Goal: Information Seeking & Learning: Compare options

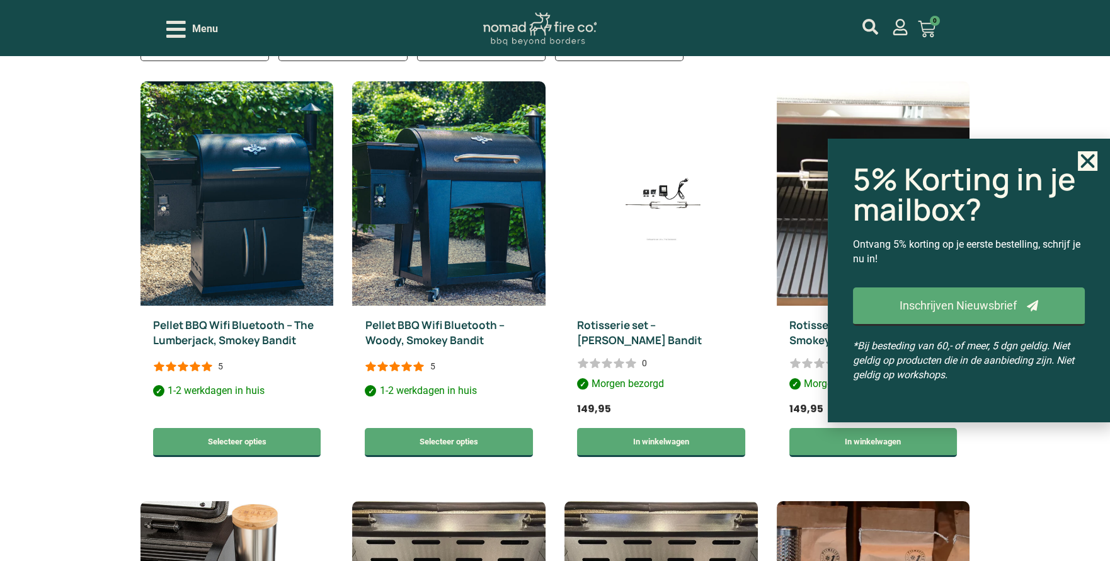
scroll to position [659, 0]
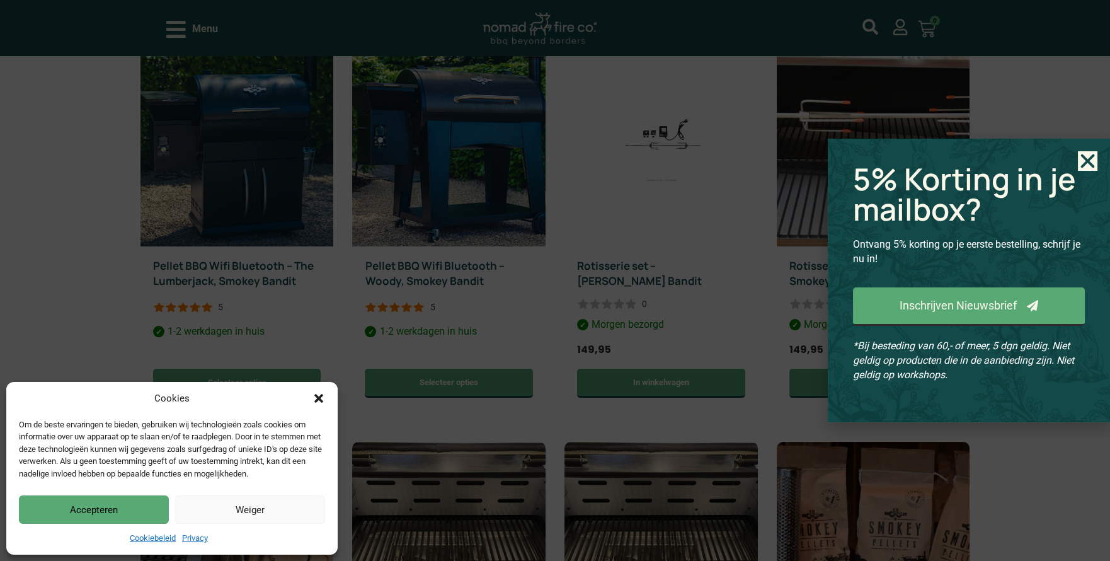
click at [1090, 154] on icon "Close" at bounding box center [1088, 161] width 20 height 20
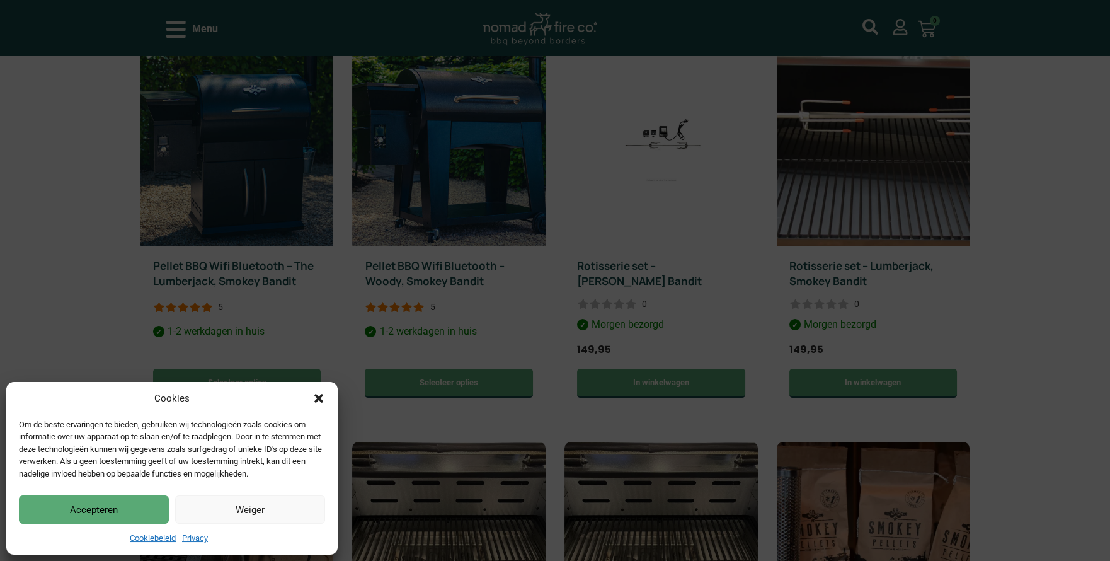
click at [64, 511] on button "Accepteren" at bounding box center [94, 509] width 150 height 28
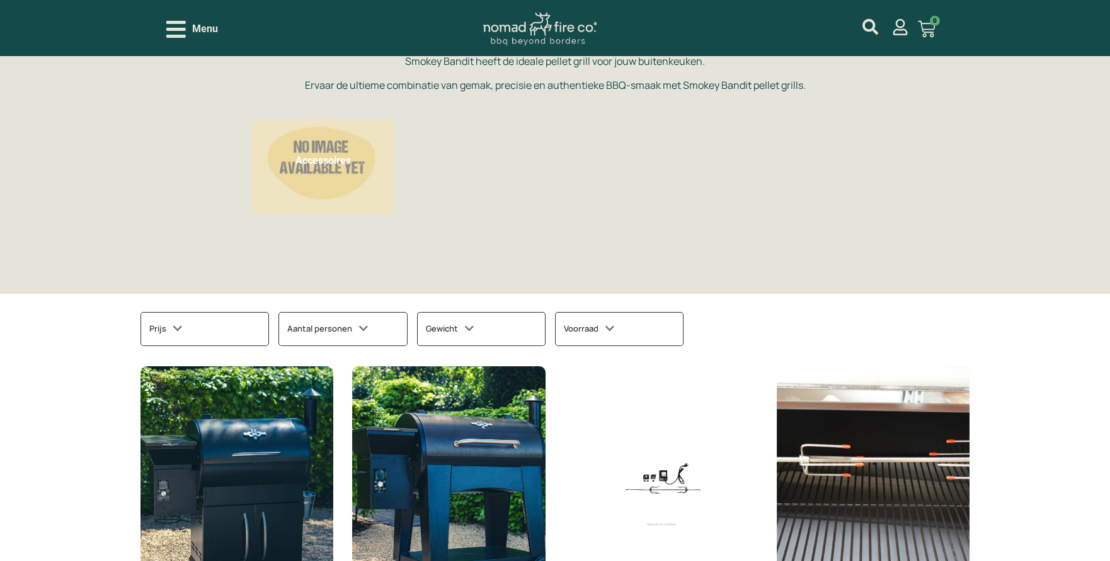
scroll to position [60, 0]
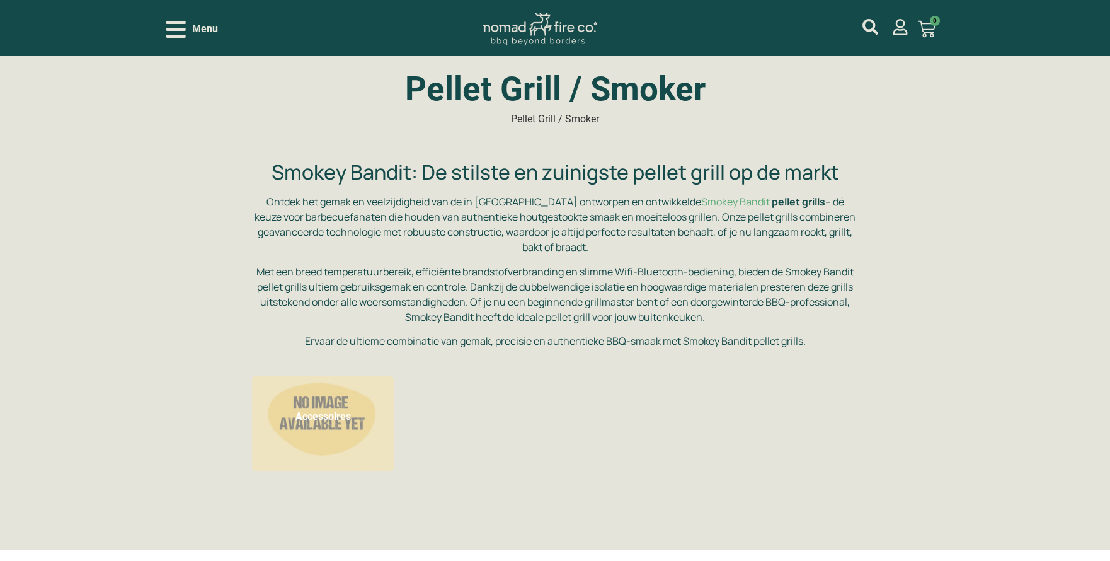
click at [189, 25] on div "Menu" at bounding box center [192, 29] width 52 height 22
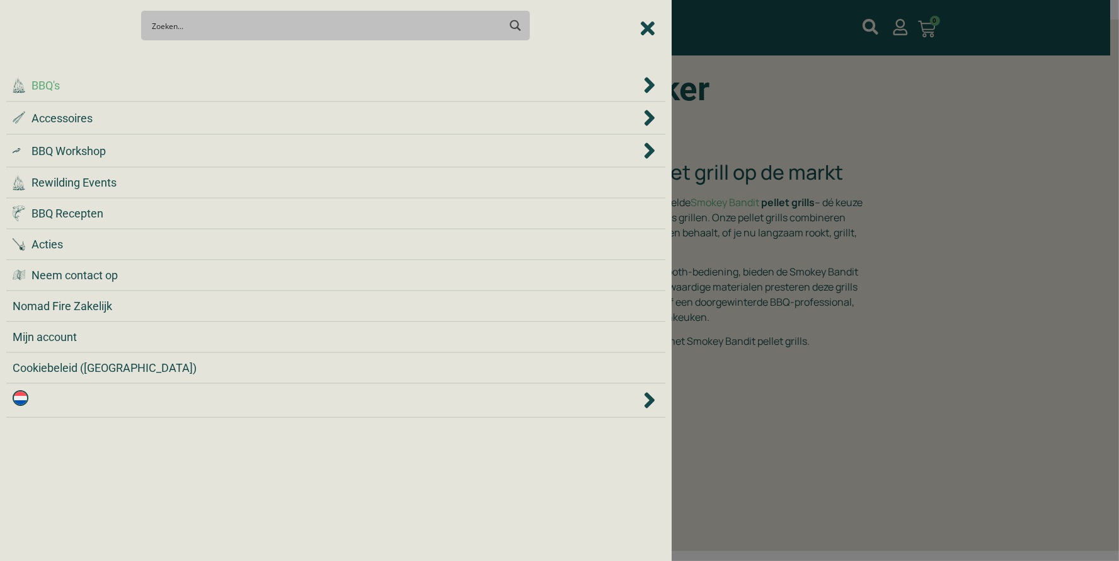
click at [144, 89] on div ".cls-1 { fill: #042e2c; } BBQ's" at bounding box center [326, 85] width 627 height 17
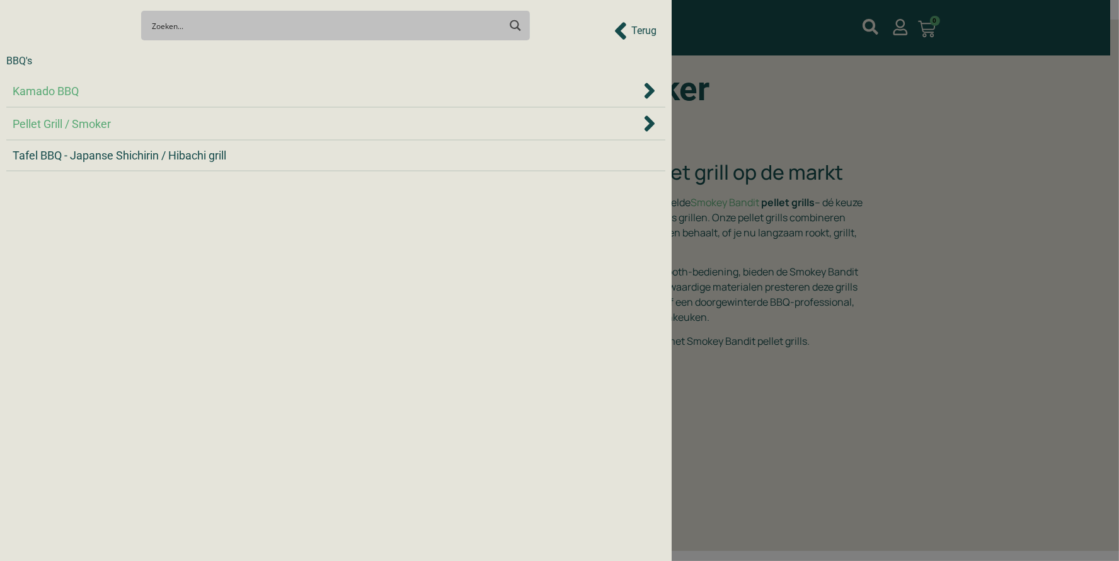
click at [101, 89] on div "Kamado BBQ" at bounding box center [326, 91] width 627 height 17
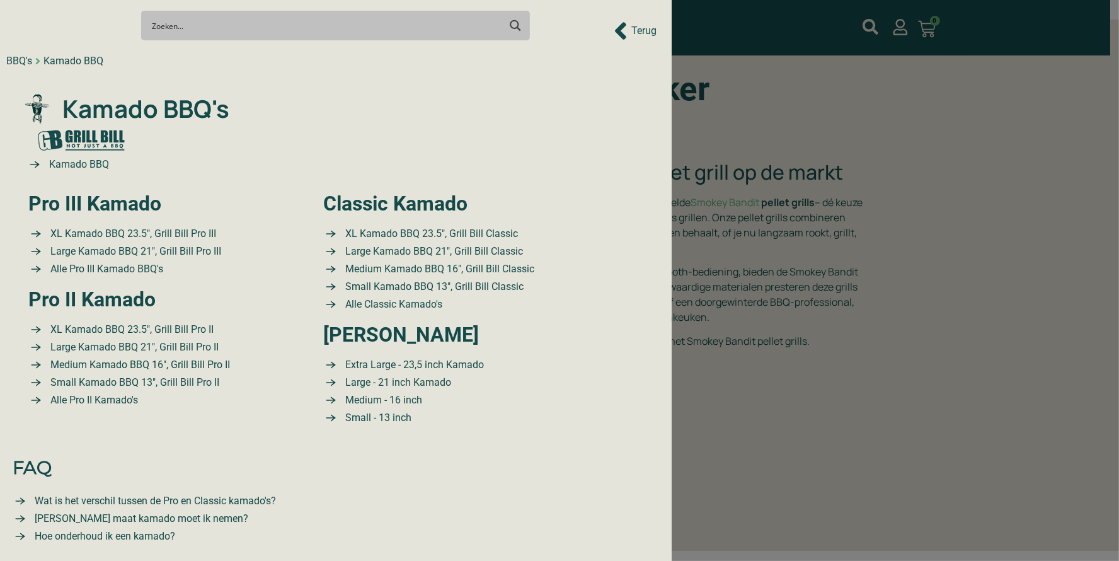
click at [616, 30] on icon "Back to Prev Items" at bounding box center [620, 31] width 11 height 18
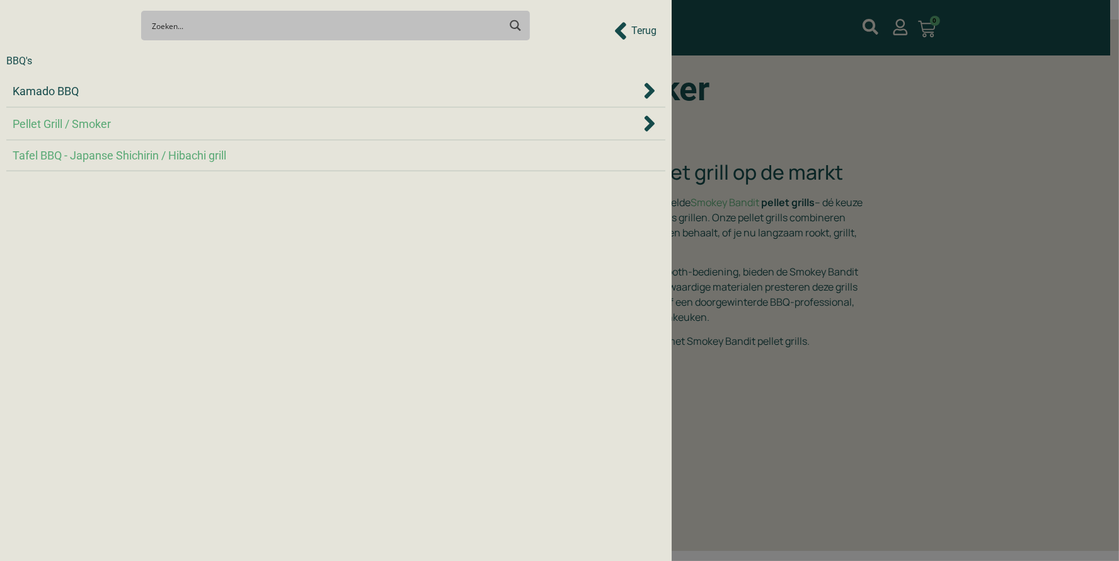
click at [89, 157] on span "Tafel BBQ - Japanse Shichirin / Hibachi grill" at bounding box center [120, 155] width 214 height 17
click at [112, 84] on div "Kamado BBQ" at bounding box center [326, 91] width 627 height 17
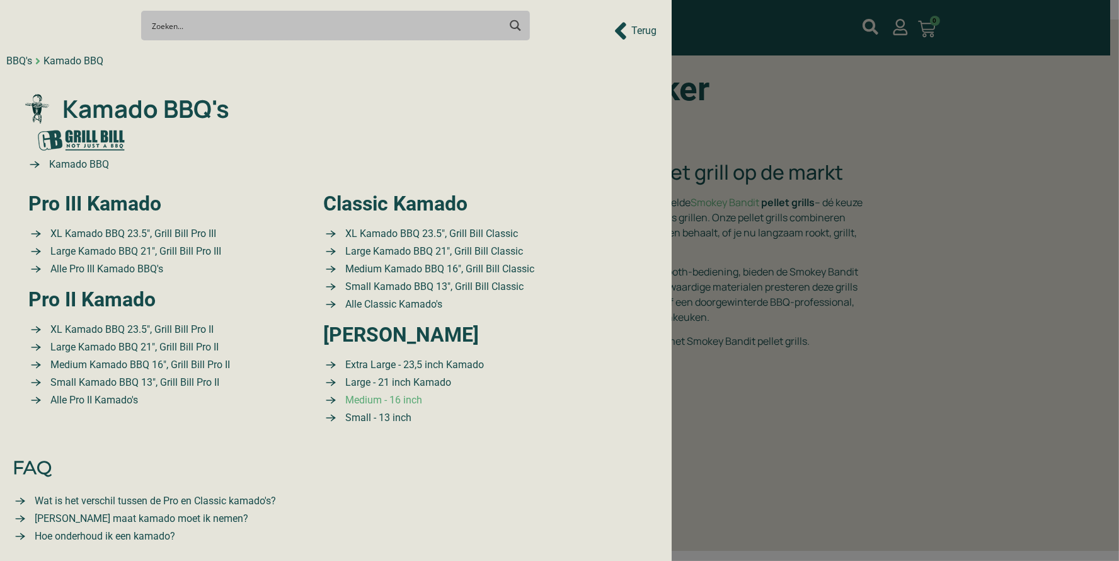
click at [379, 397] on span "Medium - 16 inch" at bounding box center [382, 399] width 80 height 15
click at [382, 413] on span "Small - 13 inch" at bounding box center [376, 417] width 69 height 15
click at [610, 30] on div "Search Meer resultaten... Filter op categorie Accessoires BBQ Boeken BBQ Gietij…" at bounding box center [335, 25] width 659 height 44
click at [620, 26] on icon "Back to Prev Items" at bounding box center [620, 31] width 11 height 18
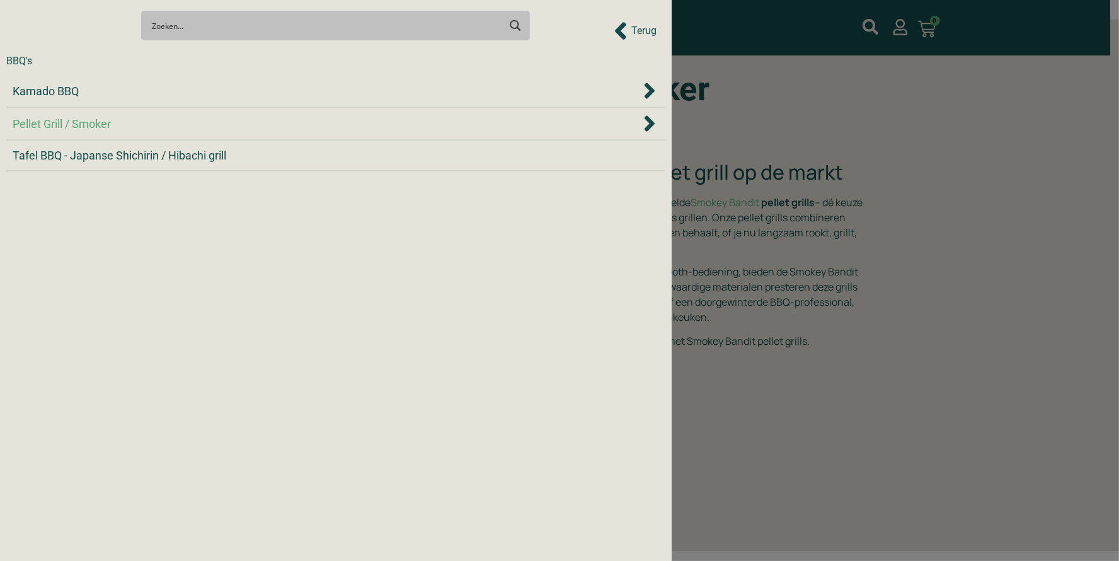
click at [630, 23] on div "Terug" at bounding box center [634, 31] width 43 height 28
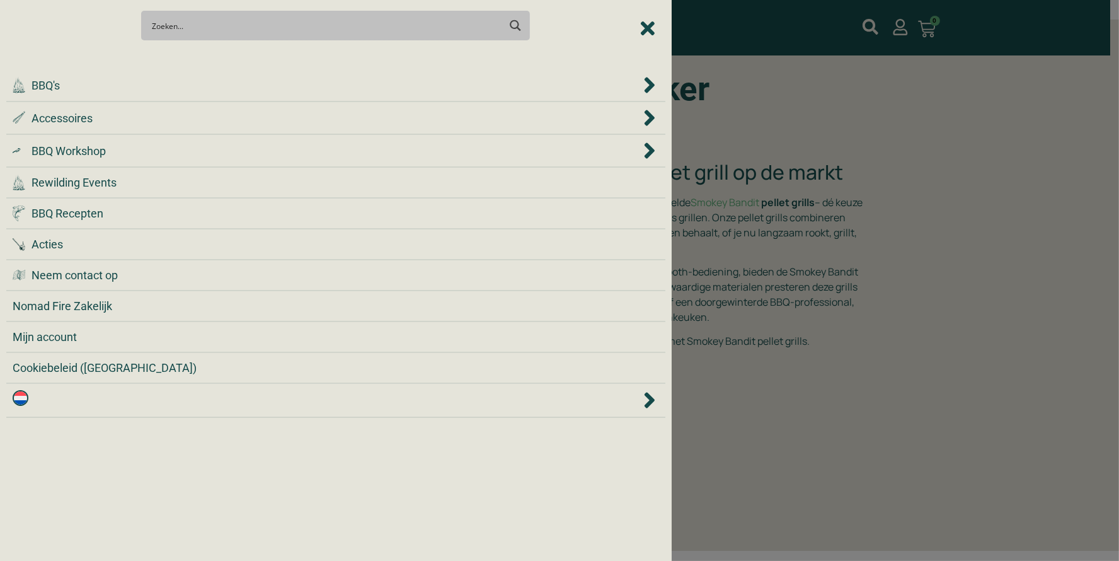
click at [630, 22] on div "Search Meer resultaten... Filter op categorie Accessoires BBQ Boeken BBQ Gietij…" at bounding box center [335, 25] width 659 height 44
click at [649, 21] on icon "Close Menu" at bounding box center [648, 28] width 14 height 20
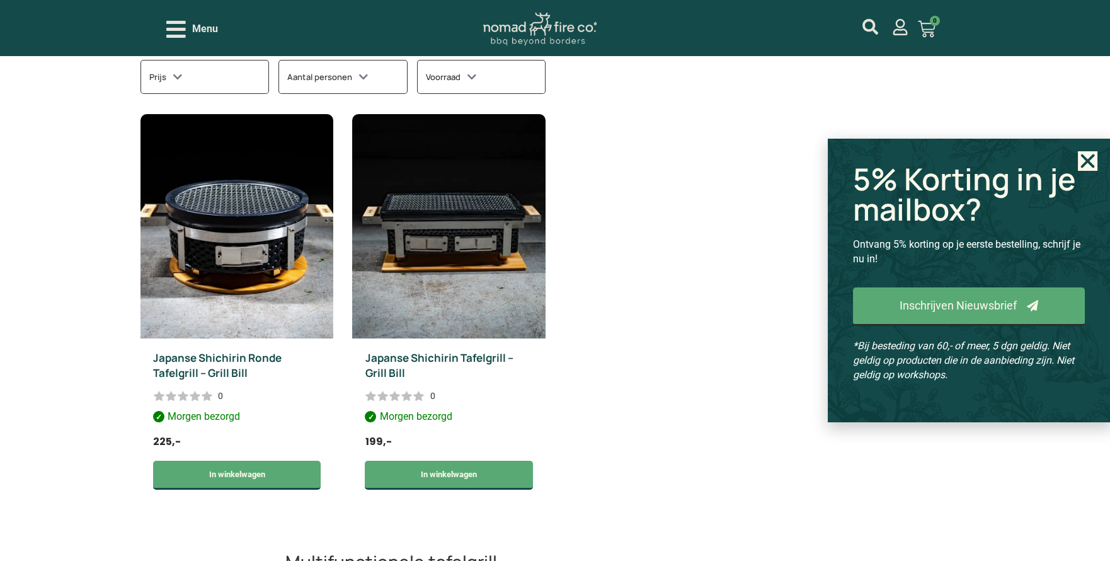
scroll to position [179, 0]
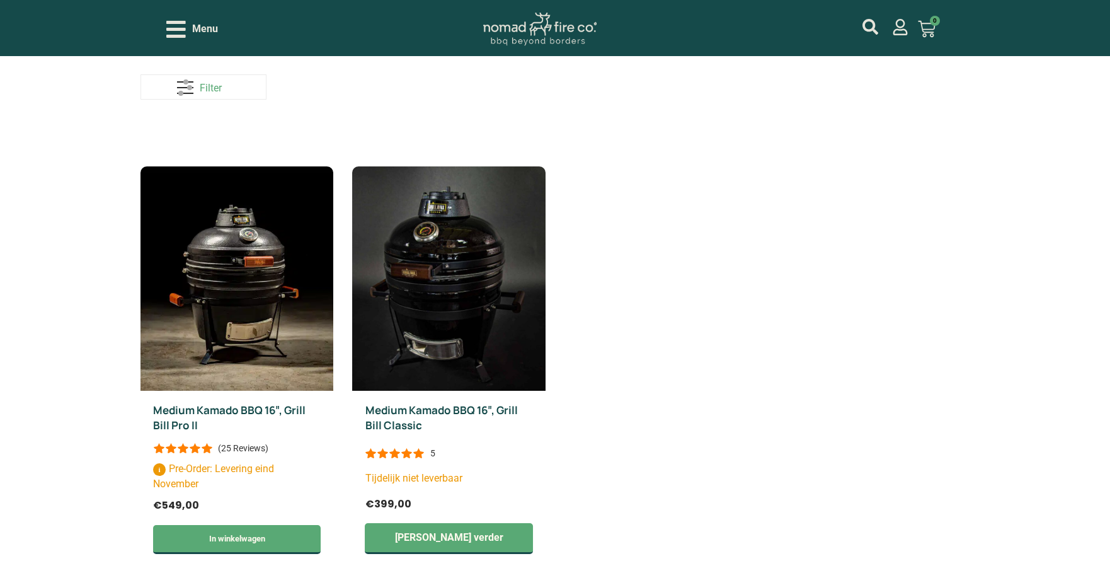
scroll to position [479, 0]
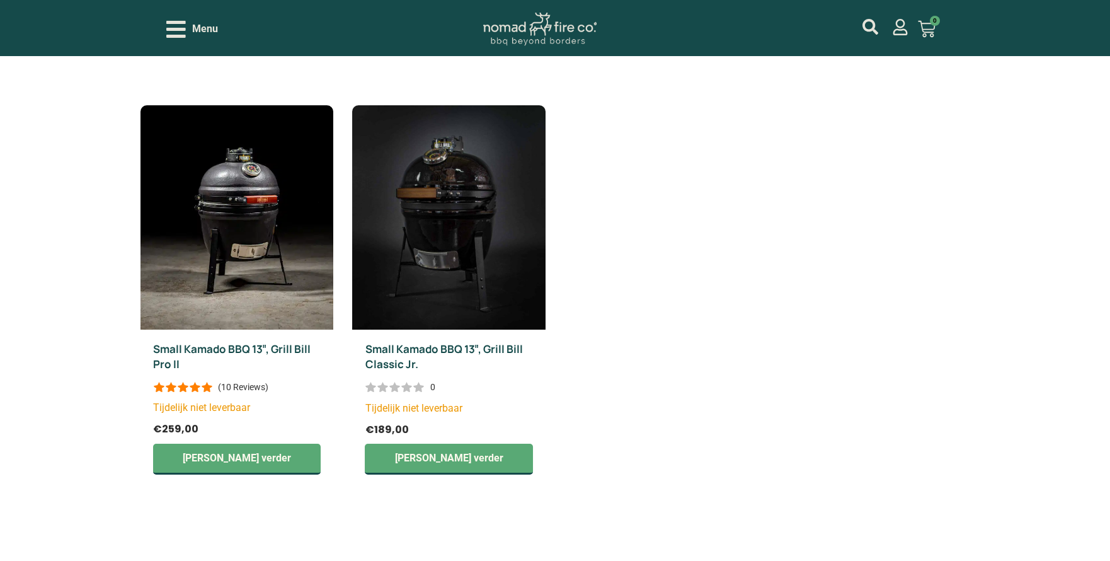
scroll to position [464, 0]
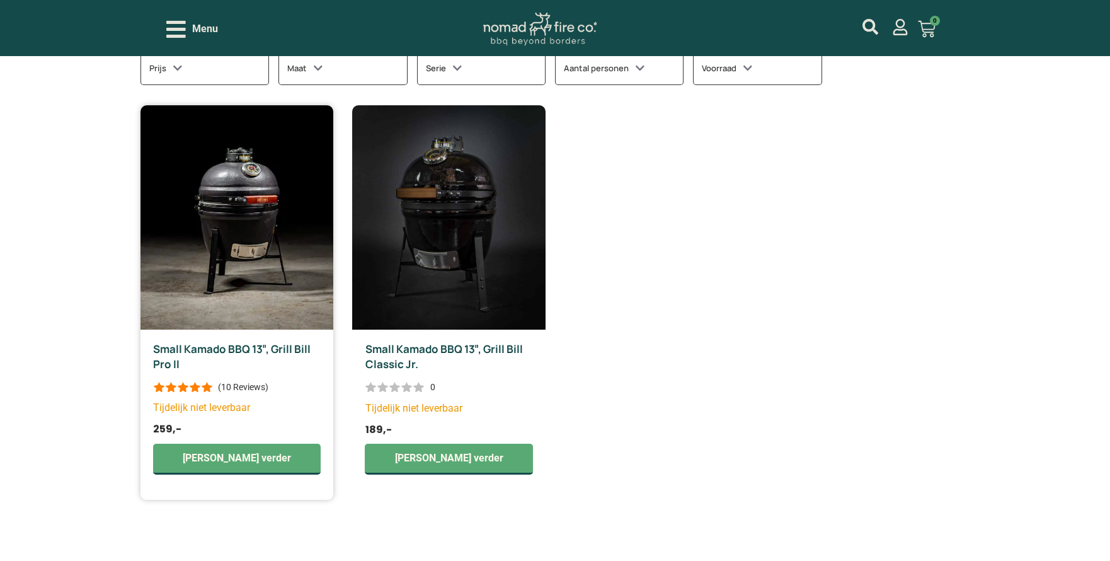
click at [197, 384] on div at bounding box center [183, 387] width 60 height 10
click at [239, 460] on link "[PERSON_NAME] verder" at bounding box center [237, 458] width 168 height 31
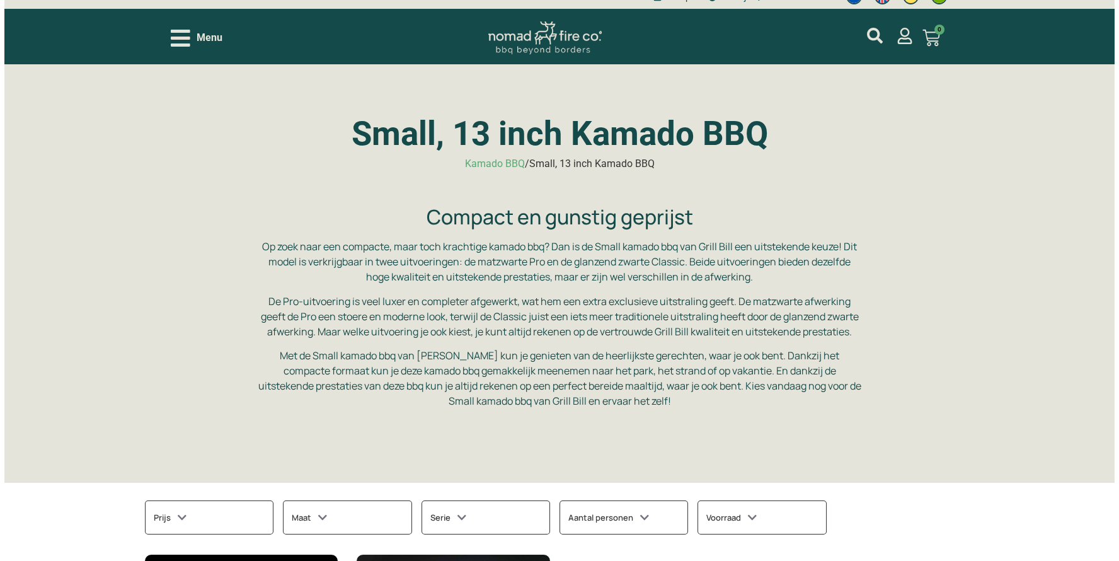
scroll to position [0, 0]
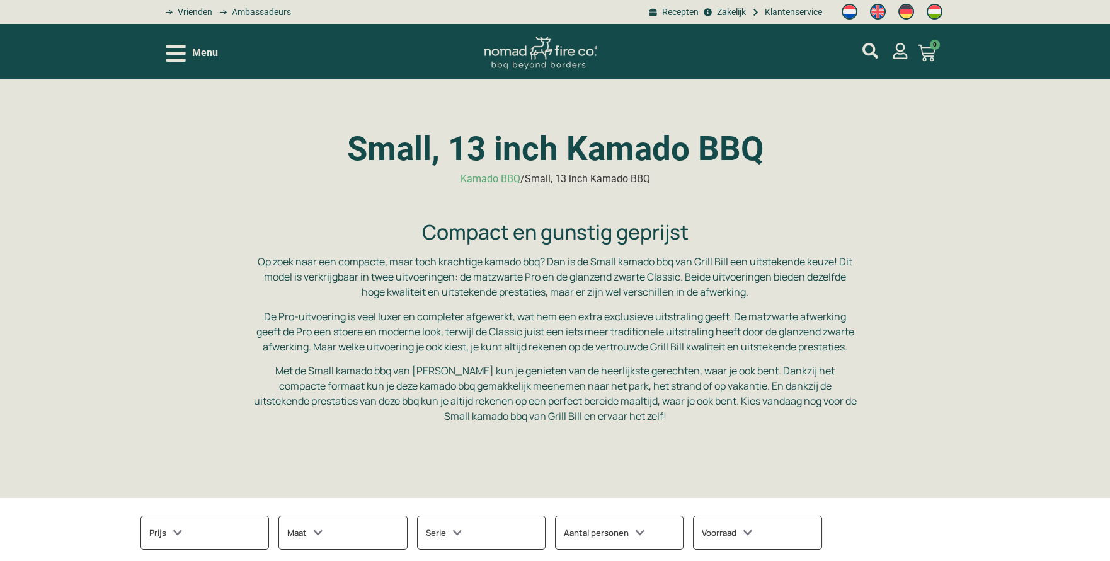
click at [180, 50] on icon "Open/Close Menu" at bounding box center [176, 53] width 20 height 22
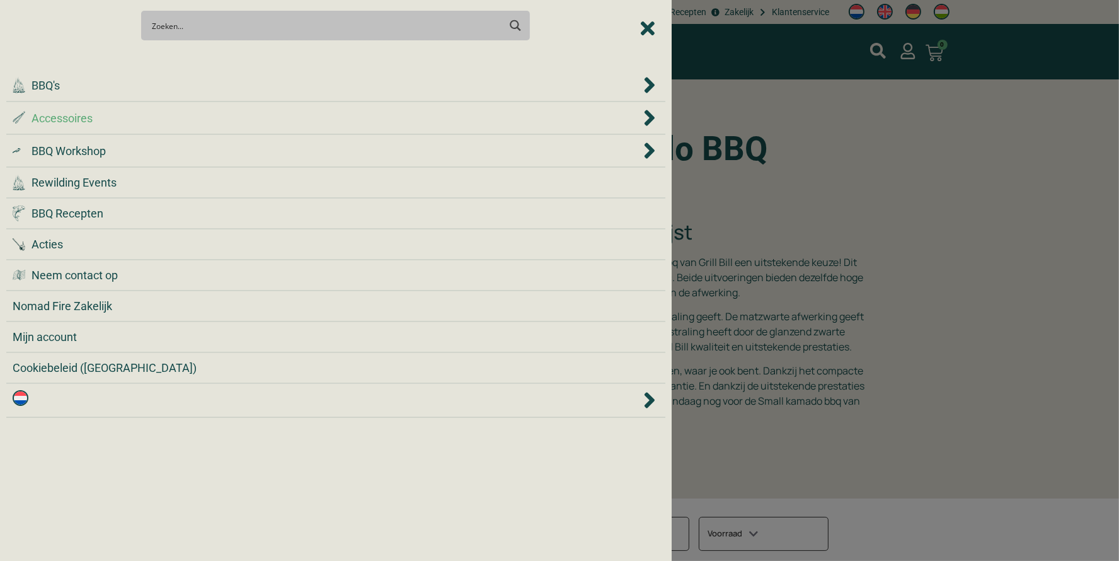
click at [109, 120] on div ".st0 { fill: #2c4a4e; } .st1 { fill: url(#Naamloos_verloop_2); } .st2 { fill: #…" at bounding box center [326, 118] width 627 height 17
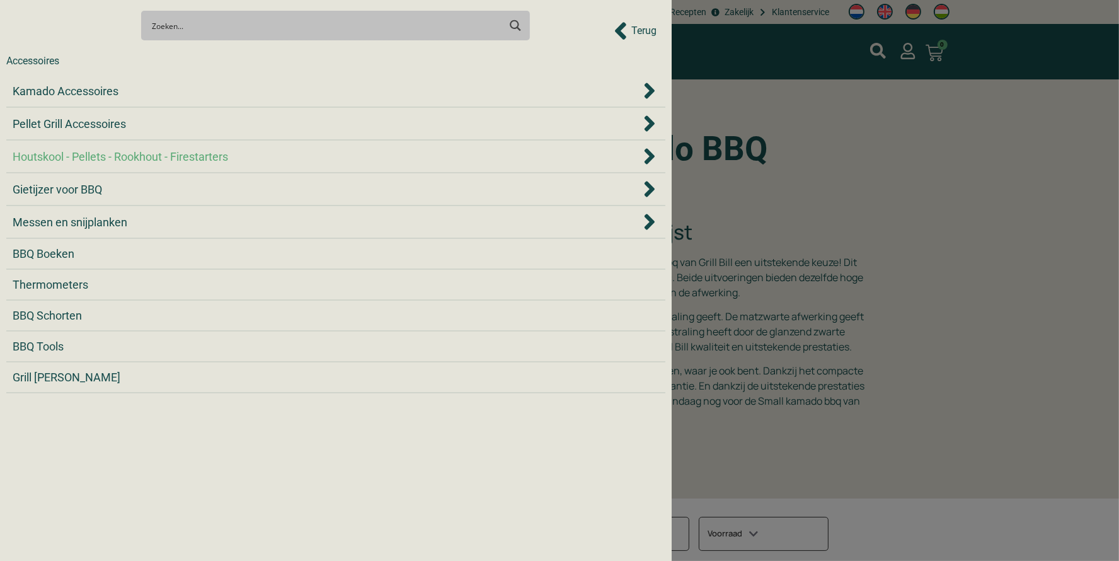
click at [130, 159] on span "Houtskool - Pellets - Rookhout - Firestarters" at bounding box center [120, 156] width 215 height 17
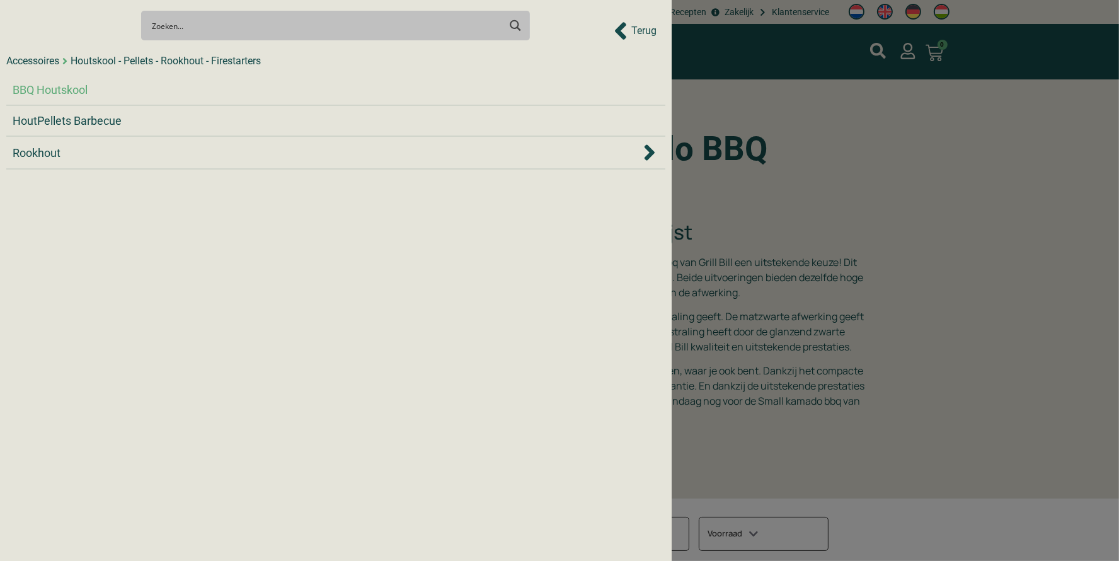
click at [60, 91] on span "BBQ Houtskool" at bounding box center [50, 89] width 75 height 17
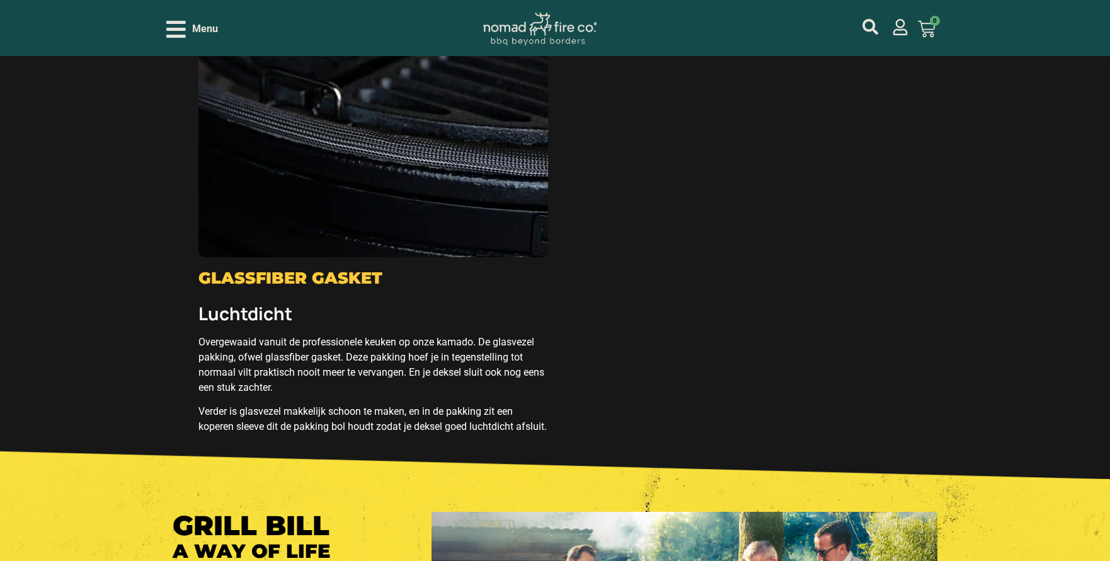
scroll to position [2039, 0]
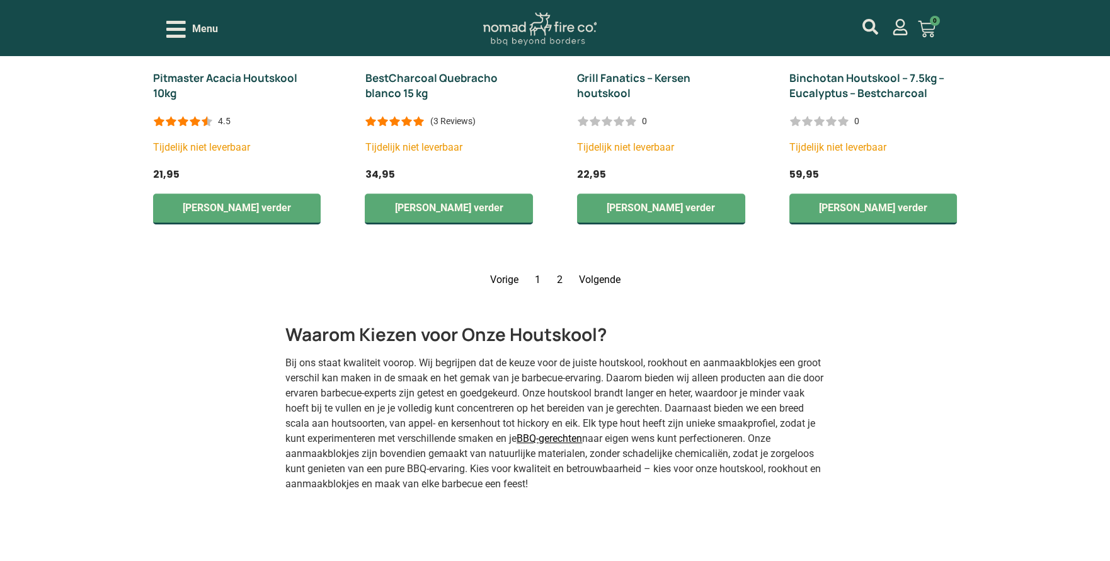
scroll to position [2024, 0]
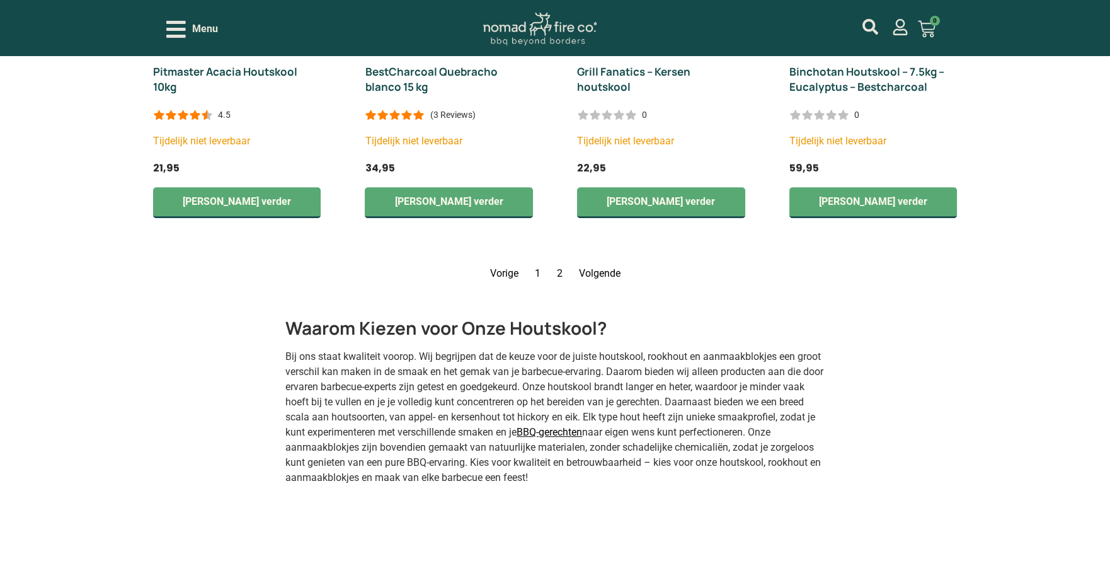
click at [605, 267] on link "Volgende" at bounding box center [599, 273] width 42 height 12
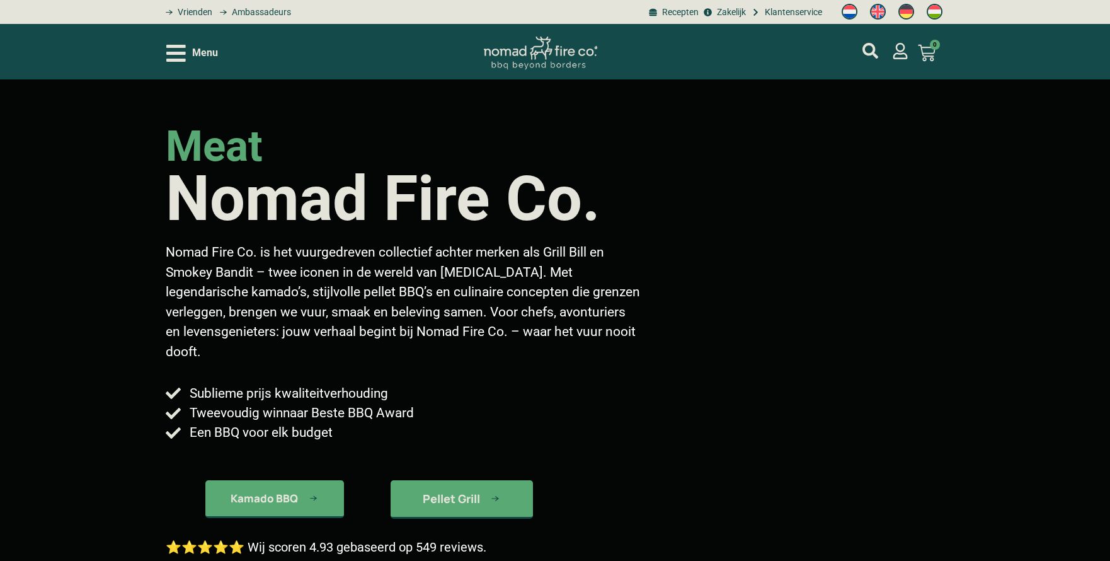
click at [172, 50] on icon "Open/Close Menu" at bounding box center [176, 53] width 20 height 22
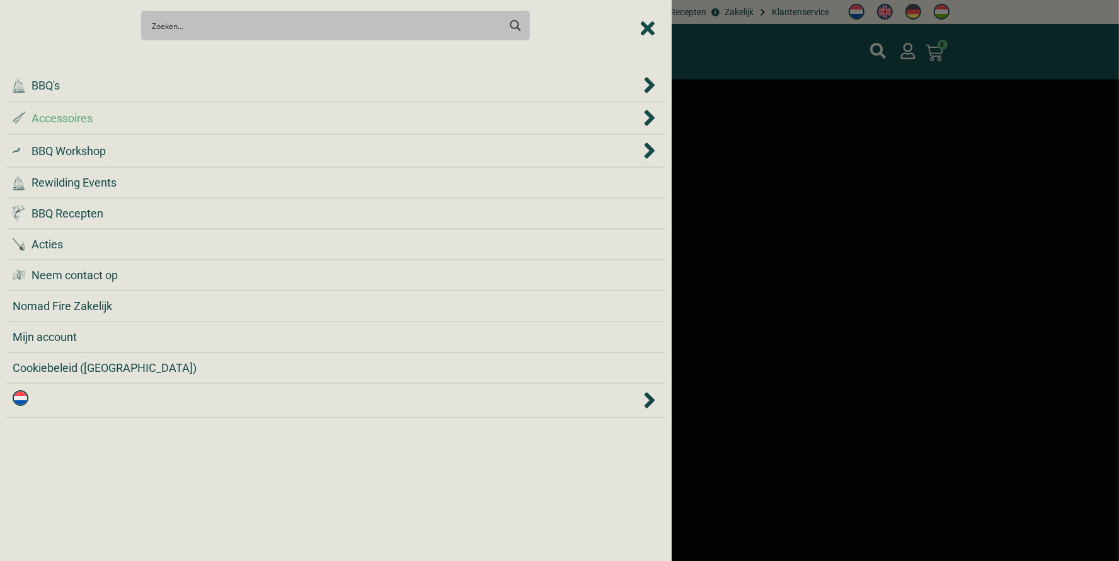
click at [177, 126] on div ".st0 { fill: #2c4a4e; } .st1 { fill: url(#Naamloos_verloop_2); } .st2 { fill: #…" at bounding box center [336, 117] width 646 height 19
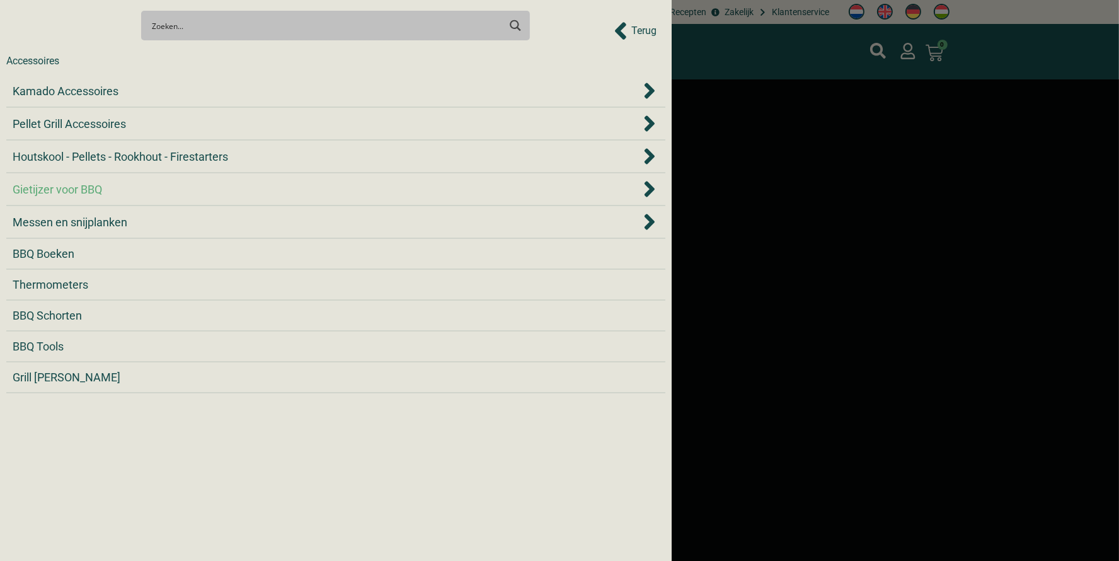
click at [139, 188] on div "Gietijzer voor BBQ" at bounding box center [326, 189] width 627 height 17
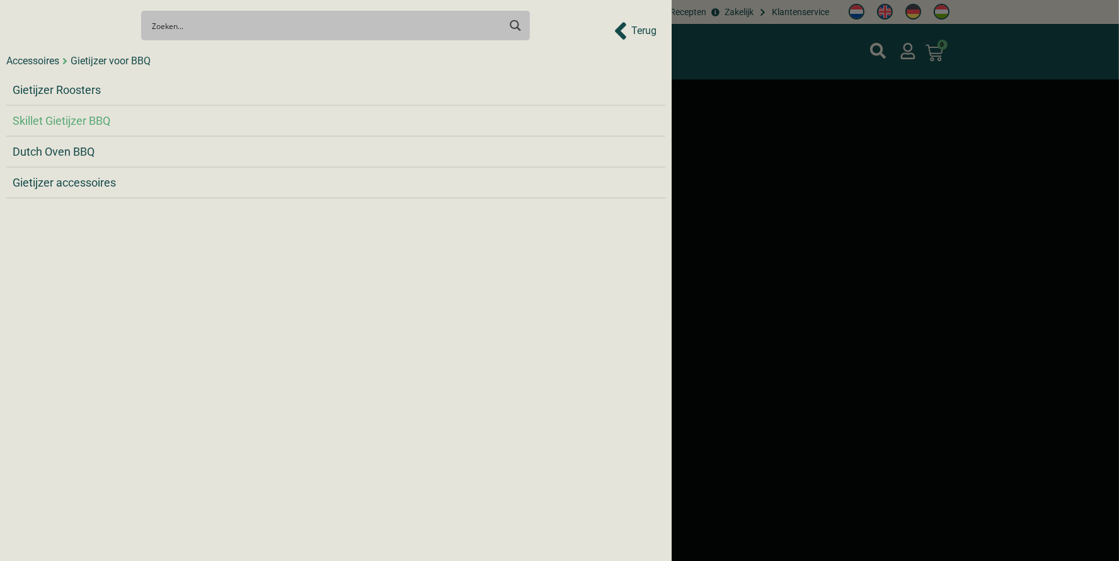
click at [76, 118] on span "Skillet Gietijzer BBQ" at bounding box center [62, 120] width 98 height 17
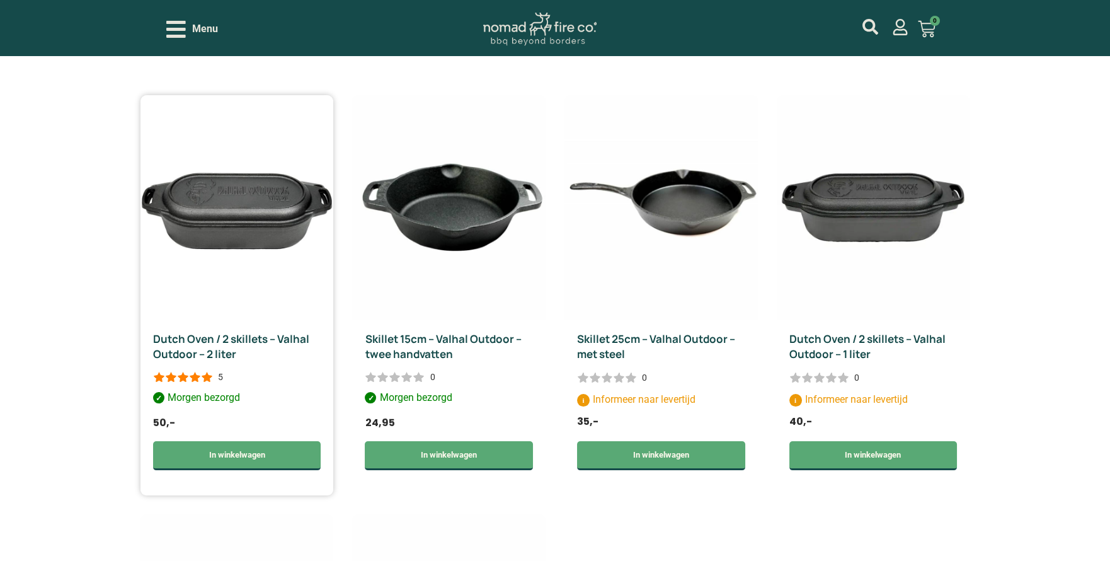
scroll to position [824, 0]
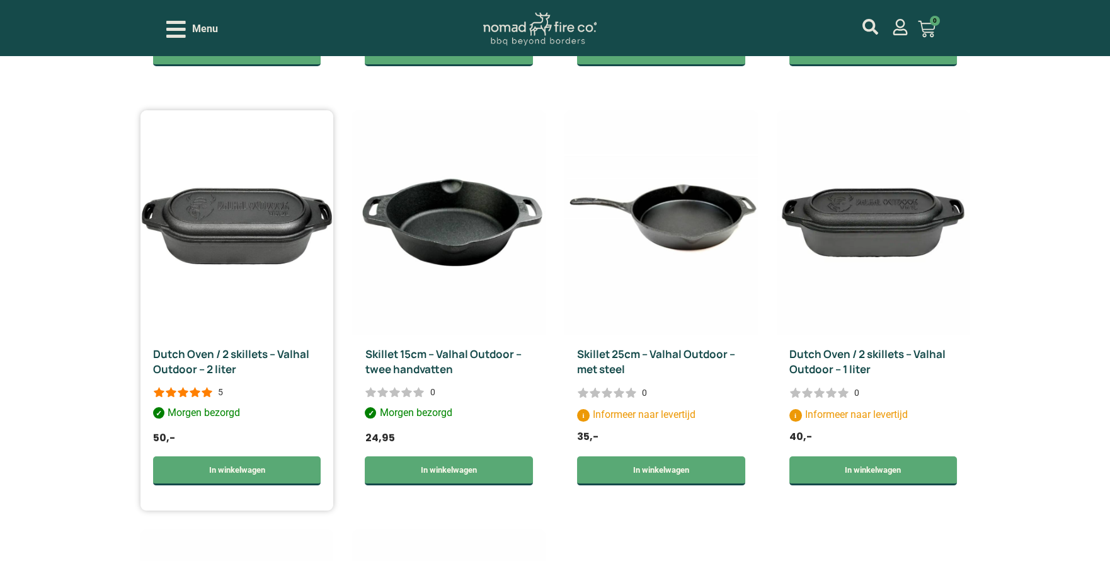
click at [227, 235] on img at bounding box center [236, 222] width 193 height 224
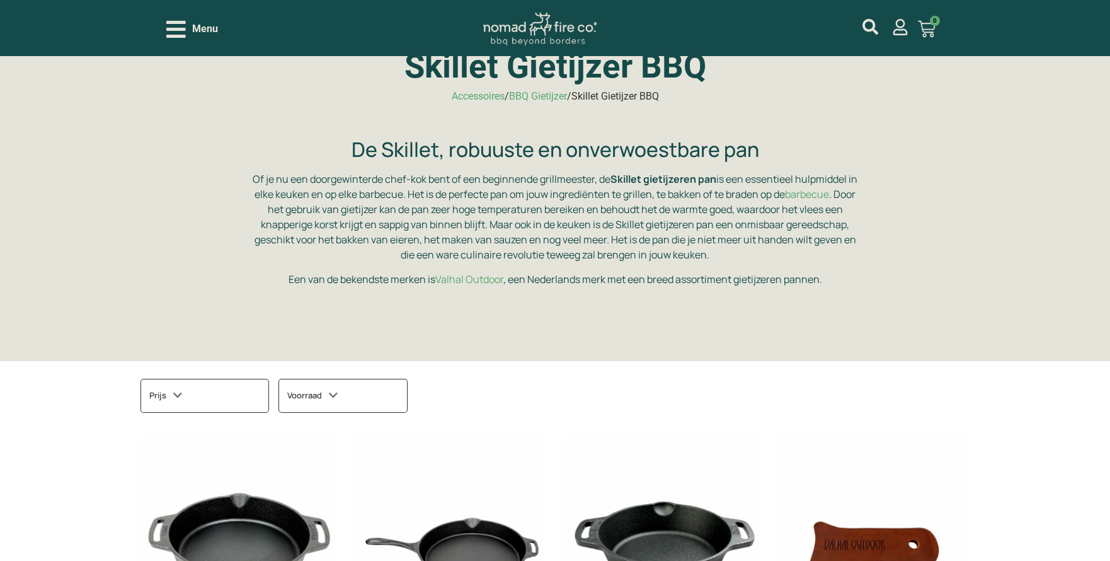
scroll to position [0, 0]
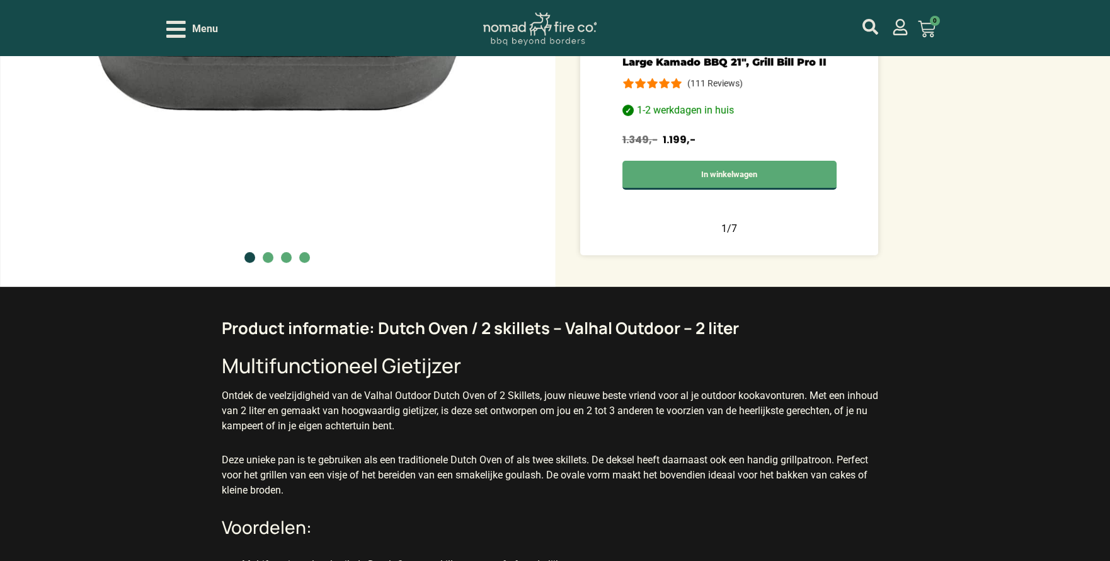
scroll to position [540, 0]
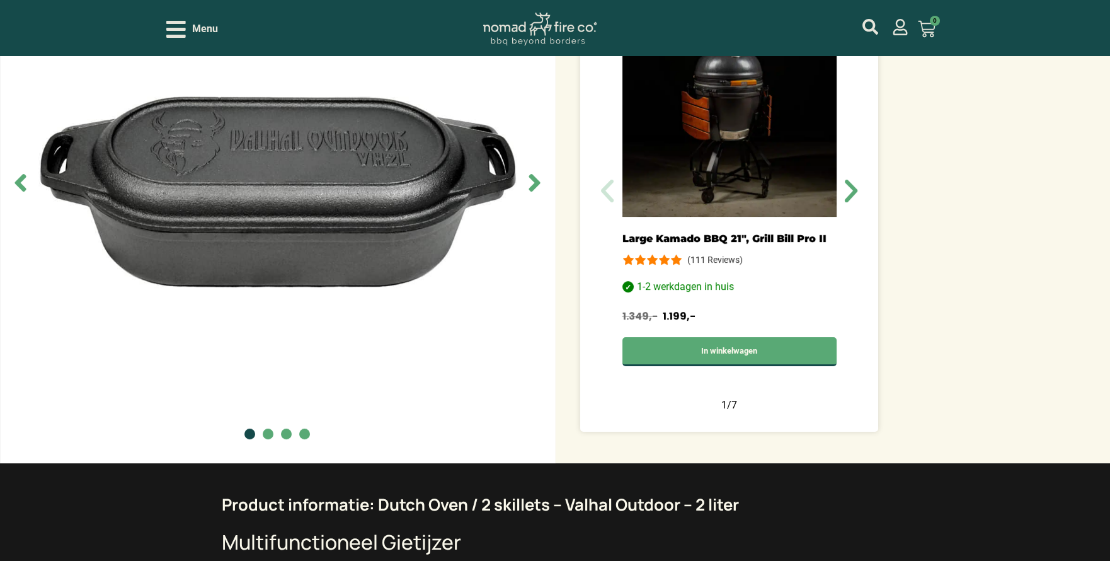
click at [537, 183] on icon "Next slide" at bounding box center [533, 183] width 11 height 18
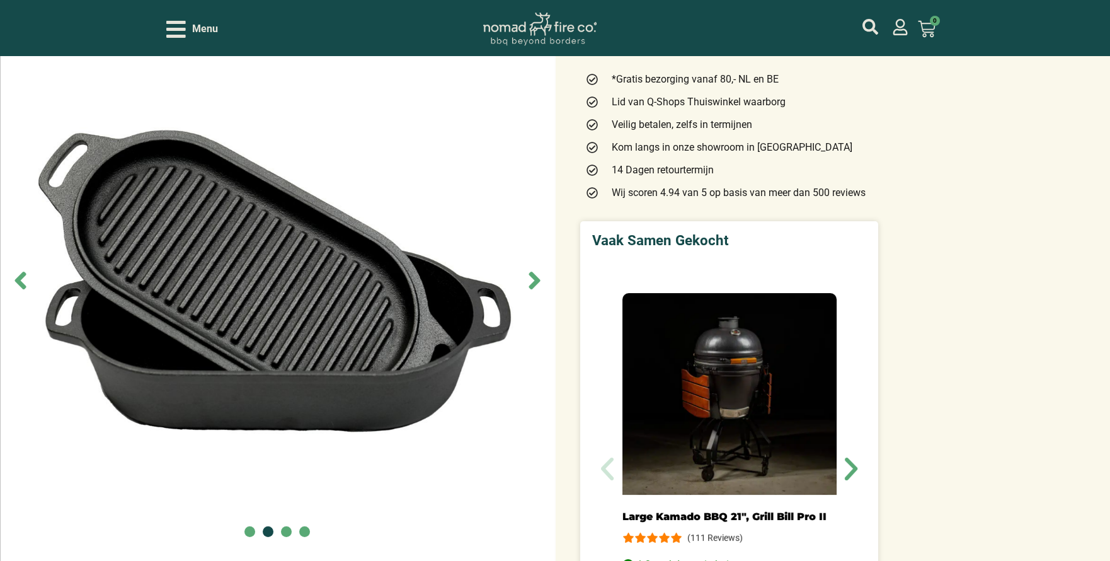
scroll to position [179, 0]
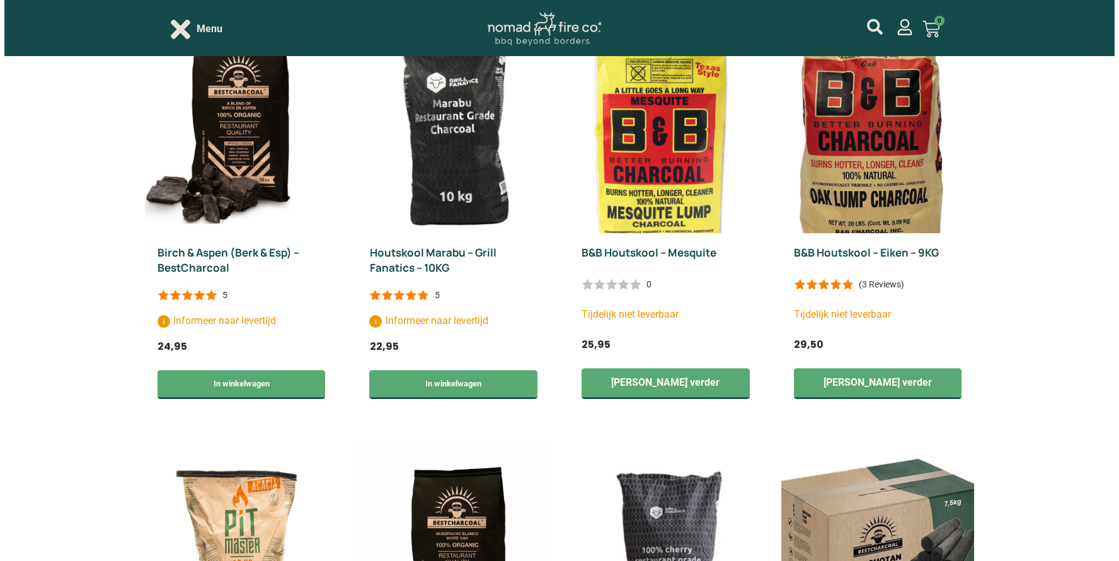
scroll to position [1410, 0]
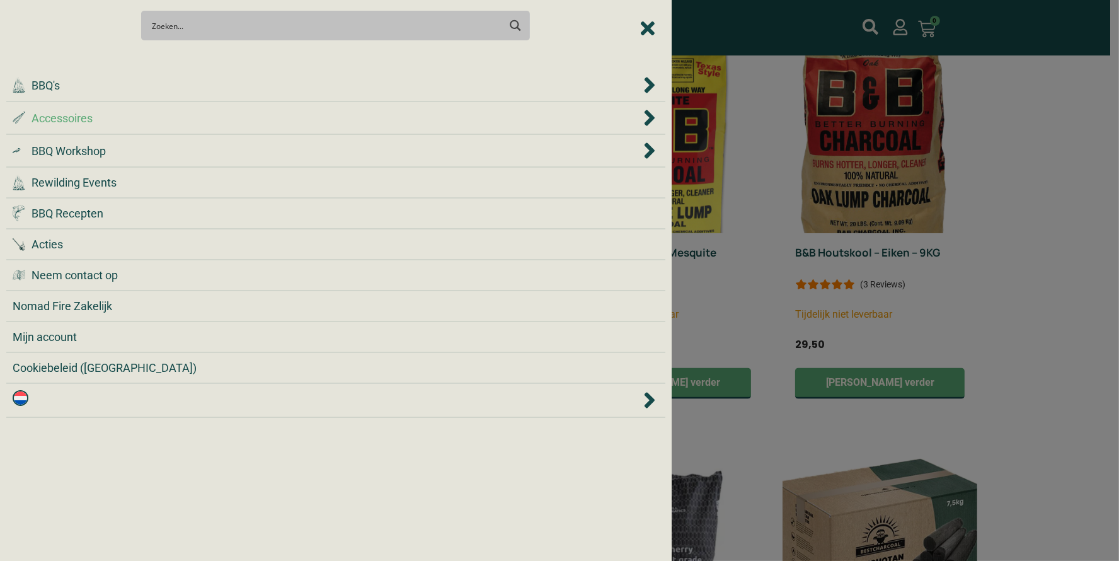
click at [125, 118] on div ".st0 { fill: #2c4a4e; } .st1 { fill: url(#Naamloos_verloop_2); } .st2 { fill: #…" at bounding box center [326, 118] width 627 height 17
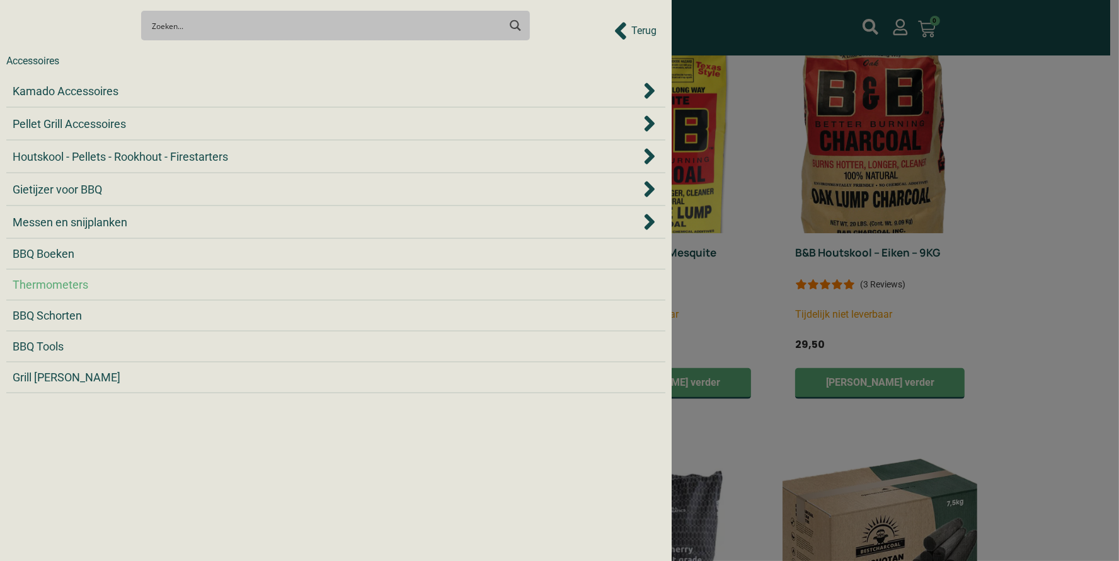
click at [112, 282] on div "Thermometers" at bounding box center [336, 284] width 646 height 17
